Goal: Transaction & Acquisition: Purchase product/service

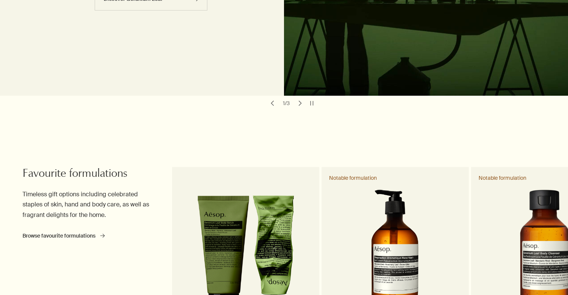
scroll to position [331, 0]
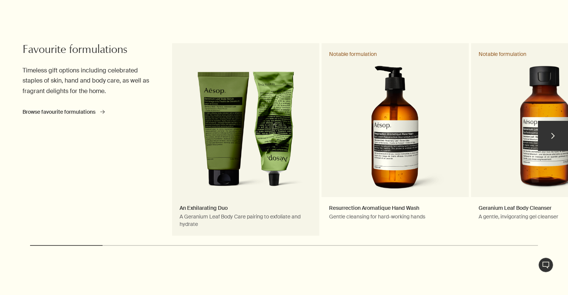
click at [258, 116] on link "An Exhilarating Duo A Geranium Leaf Body Care pairing to exfoliate and hydrate" at bounding box center [245, 139] width 147 height 192
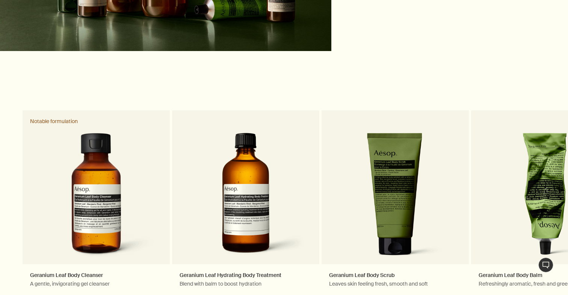
scroll to position [1362, 0]
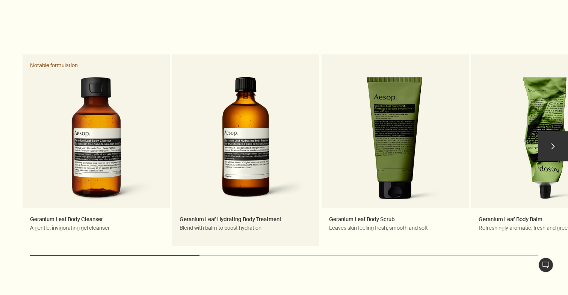
click at [218, 142] on link "Geranium Leaf Hydrating Body Treatment Blend with balm to boost hydration" at bounding box center [245, 149] width 147 height 191
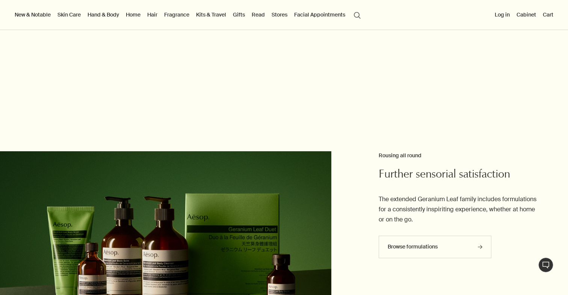
scroll to position [762, 0]
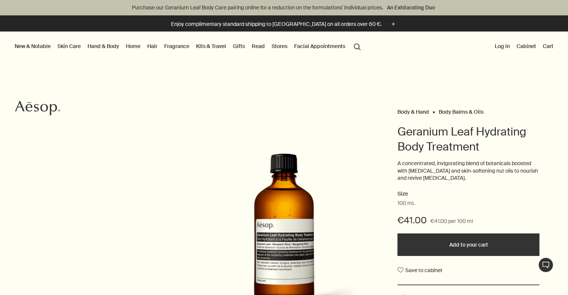
click at [133, 48] on link "Home" at bounding box center [133, 46] width 18 height 10
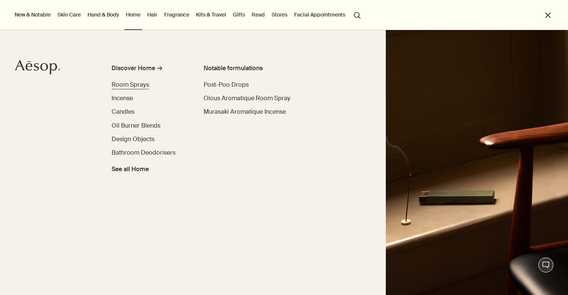
click at [137, 86] on span "Room Sprays" at bounding box center [131, 85] width 38 height 8
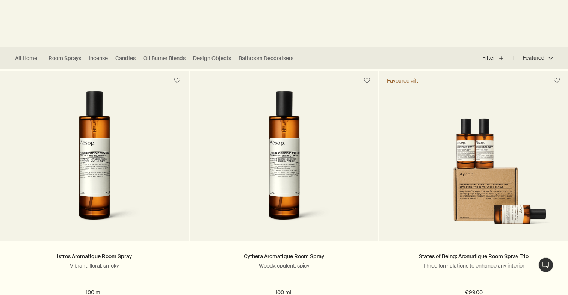
scroll to position [279, 0]
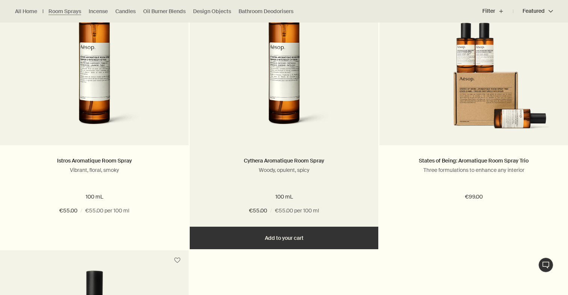
click at [273, 99] on img at bounding box center [283, 64] width 121 height 139
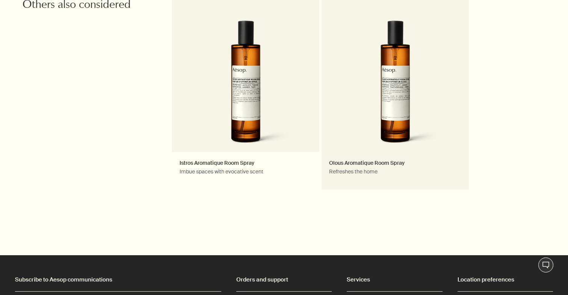
scroll to position [1105, 0]
